Goal: Information Seeking & Learning: Find specific fact

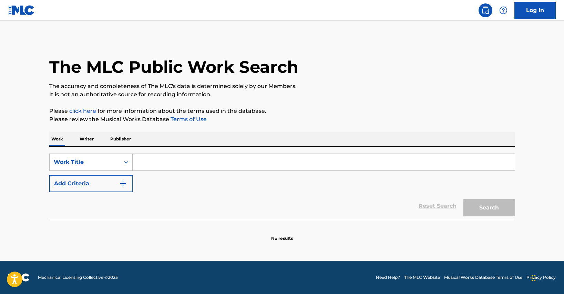
click at [230, 161] on input "Search Form" at bounding box center [324, 162] width 382 height 17
click at [211, 154] on input "Search Form" at bounding box center [324, 162] width 382 height 17
paste input "LORD WATCH OVER OUR SHOULDERS"
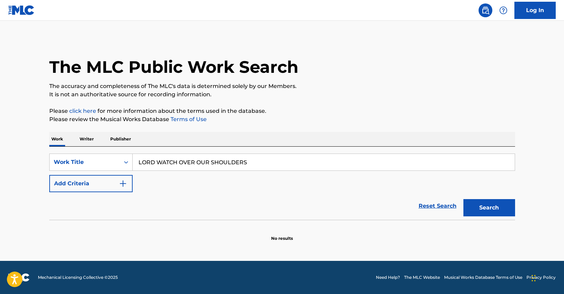
type input "LORD WATCH OVER OUR SHOULDERS"
click at [481, 196] on div "Search" at bounding box center [487, 206] width 55 height 28
click at [489, 204] on button "Search" at bounding box center [490, 207] width 52 height 17
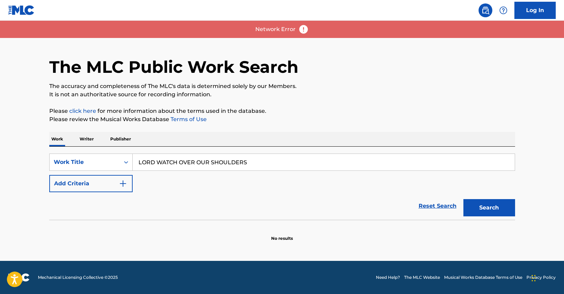
click at [216, 174] on div "SearchWithCriteria90447f3e-4190-44c2-99ad-8d3cf25606e4 Work Title LORD WATCH OV…" at bounding box center [282, 172] width 466 height 39
click at [222, 166] on input "LORD WATCH OVER OUR SHOULDERS" at bounding box center [324, 162] width 382 height 17
click at [223, 162] on input "LORD WATCH OVER OUR SHOULDERS" at bounding box center [324, 162] width 382 height 17
click at [191, 162] on input "LORD WATCH OVER OUR SHOULDERS" at bounding box center [324, 162] width 382 height 17
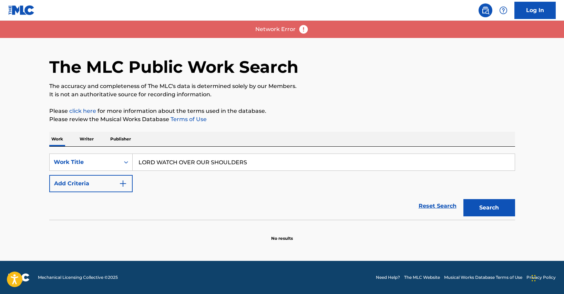
click at [191, 162] on input "LORD WATCH OVER OUR SHOULDERS" at bounding box center [324, 162] width 382 height 17
click at [219, 184] on div "SearchWithCriteria90447f3e-4190-44c2-99ad-8d3cf25606e4 Work Title LORD WATCH OV…" at bounding box center [282, 172] width 466 height 39
